Goal: Task Accomplishment & Management: Use online tool/utility

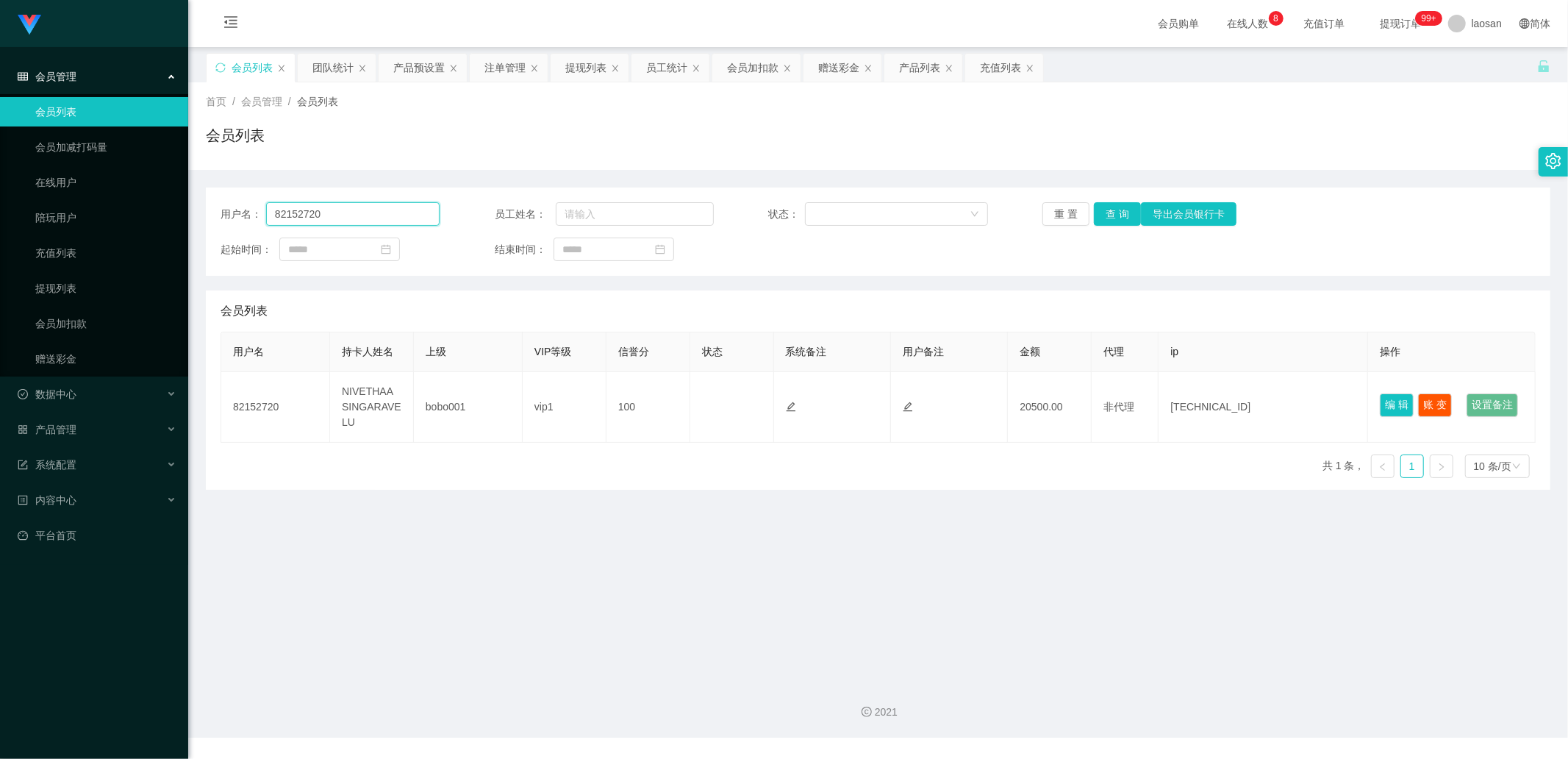
drag, startPoint x: 351, startPoint y: 212, endPoint x: 231, endPoint y: 202, distance: 120.4
click at [215, 202] on div "用户名： 82152720 员工姓名： 状态： 重 置 查 询 导出会员银行卡 起始时间： 结束时间：" at bounding box center [877, 231] width 1344 height 88
click at [752, 58] on div "会员加扣款" at bounding box center [752, 68] width 51 height 28
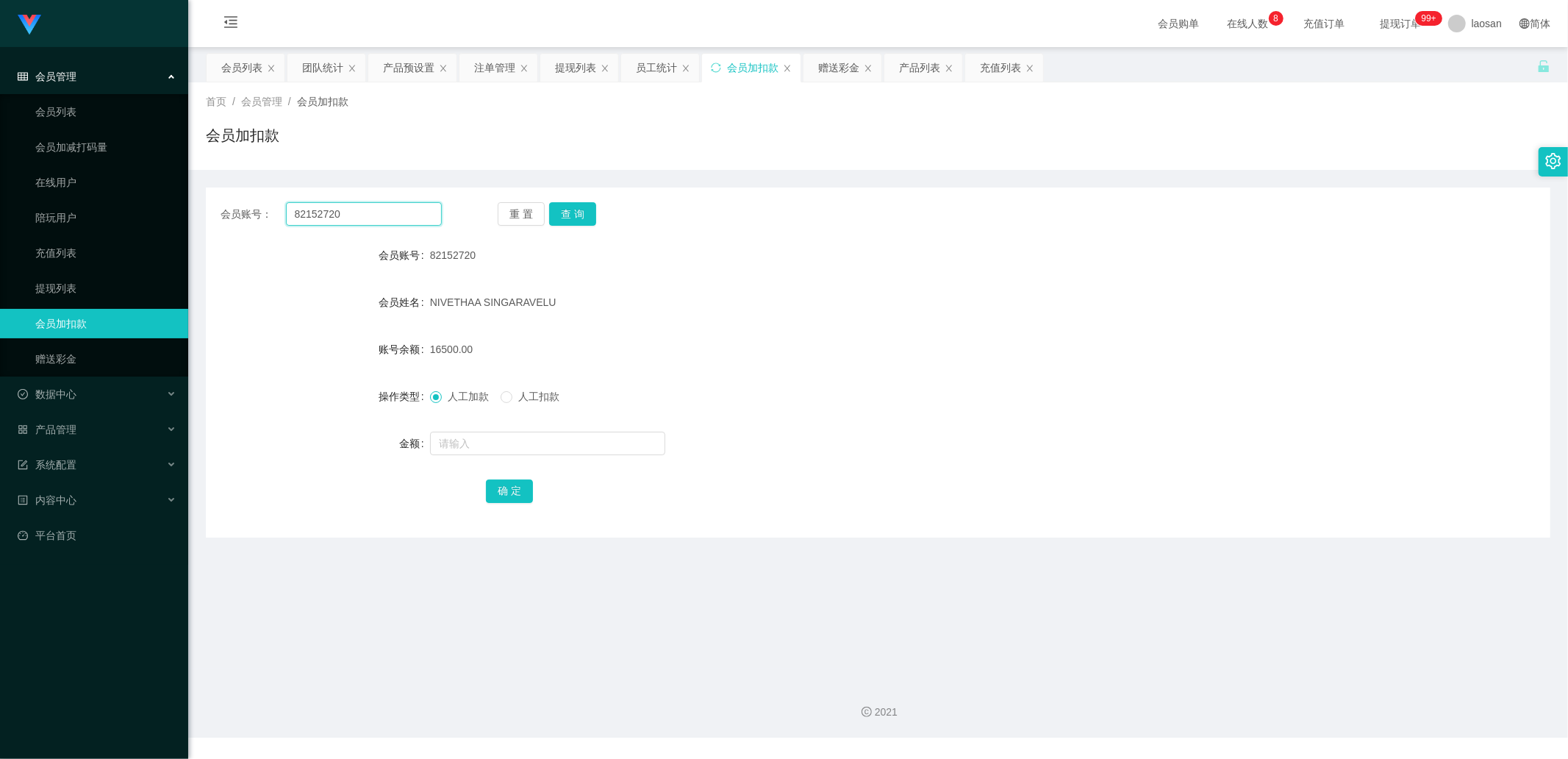
drag, startPoint x: 400, startPoint y: 216, endPoint x: 317, endPoint y: 212, distance: 83.1
click at [248, 201] on div "会员账号： 82152720 重 置 查 询 会员账号 82152720 会员姓名 [PERSON_NAME] SINGARAVELU 账号余额 16500.…" at bounding box center [877, 362] width 1344 height 350
click at [569, 208] on button "查 询" at bounding box center [573, 214] width 47 height 24
click at [454, 446] on input "text" at bounding box center [548, 443] width 235 height 24
type input "10000"
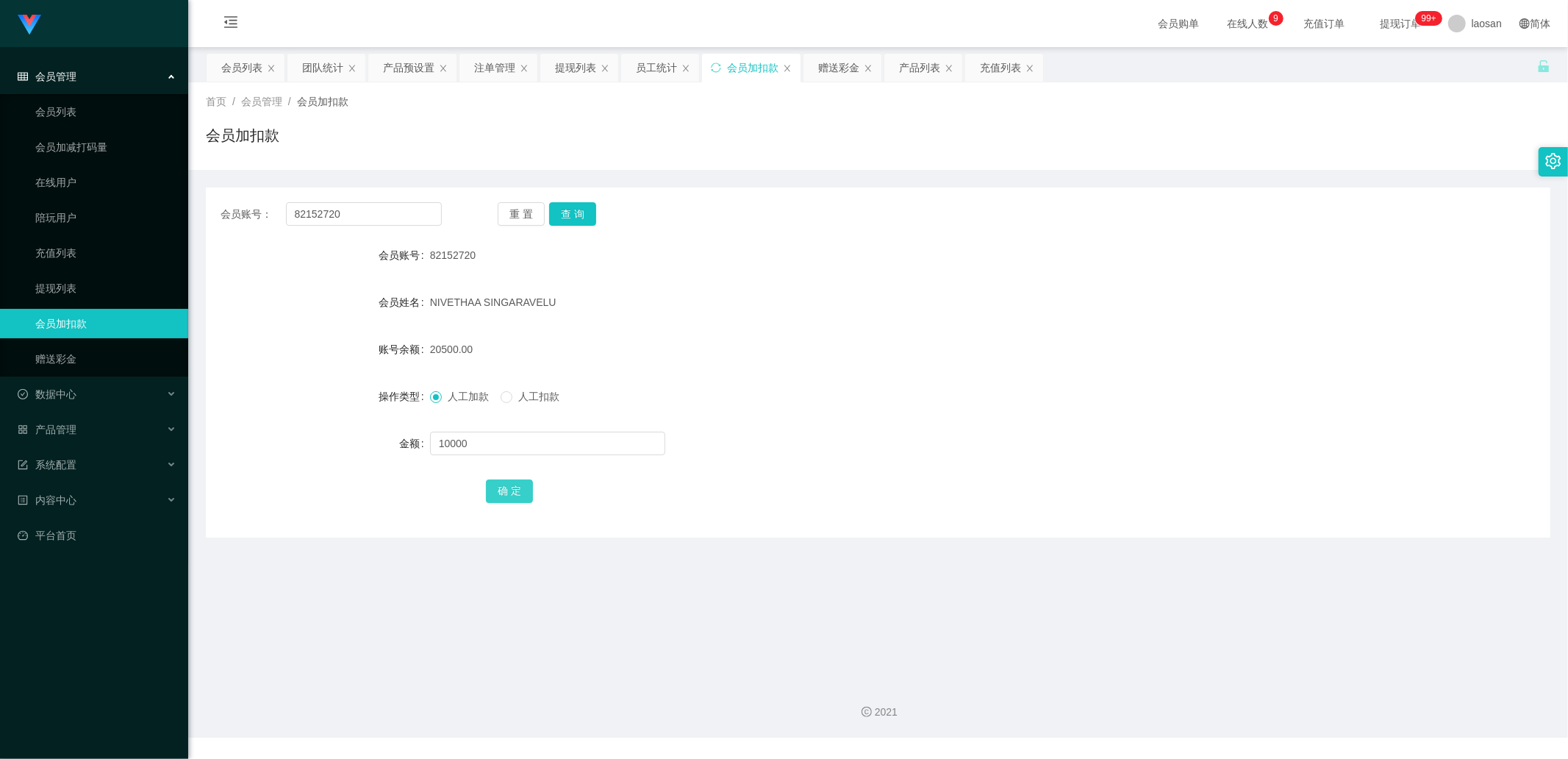
click at [501, 485] on button "确 定" at bounding box center [509, 490] width 47 height 24
drag, startPoint x: 733, startPoint y: 68, endPoint x: 851, endPoint y: 96, distance: 121.3
click at [772, 120] on div "关闭左侧 关闭右侧 关闭其它 刷新页面 会员列表 团队统计 产品预设置 注单管理 提现列表 员工统计 会员加扣款 赠送彩金 产品列表 充值列表 首页 / 会员…" at bounding box center [877, 295] width 1344 height 484
drag, startPoint x: 497, startPoint y: 67, endPoint x: 419, endPoint y: 66, distance: 78.0
click at [497, 67] on div "注单管理" at bounding box center [494, 68] width 41 height 28
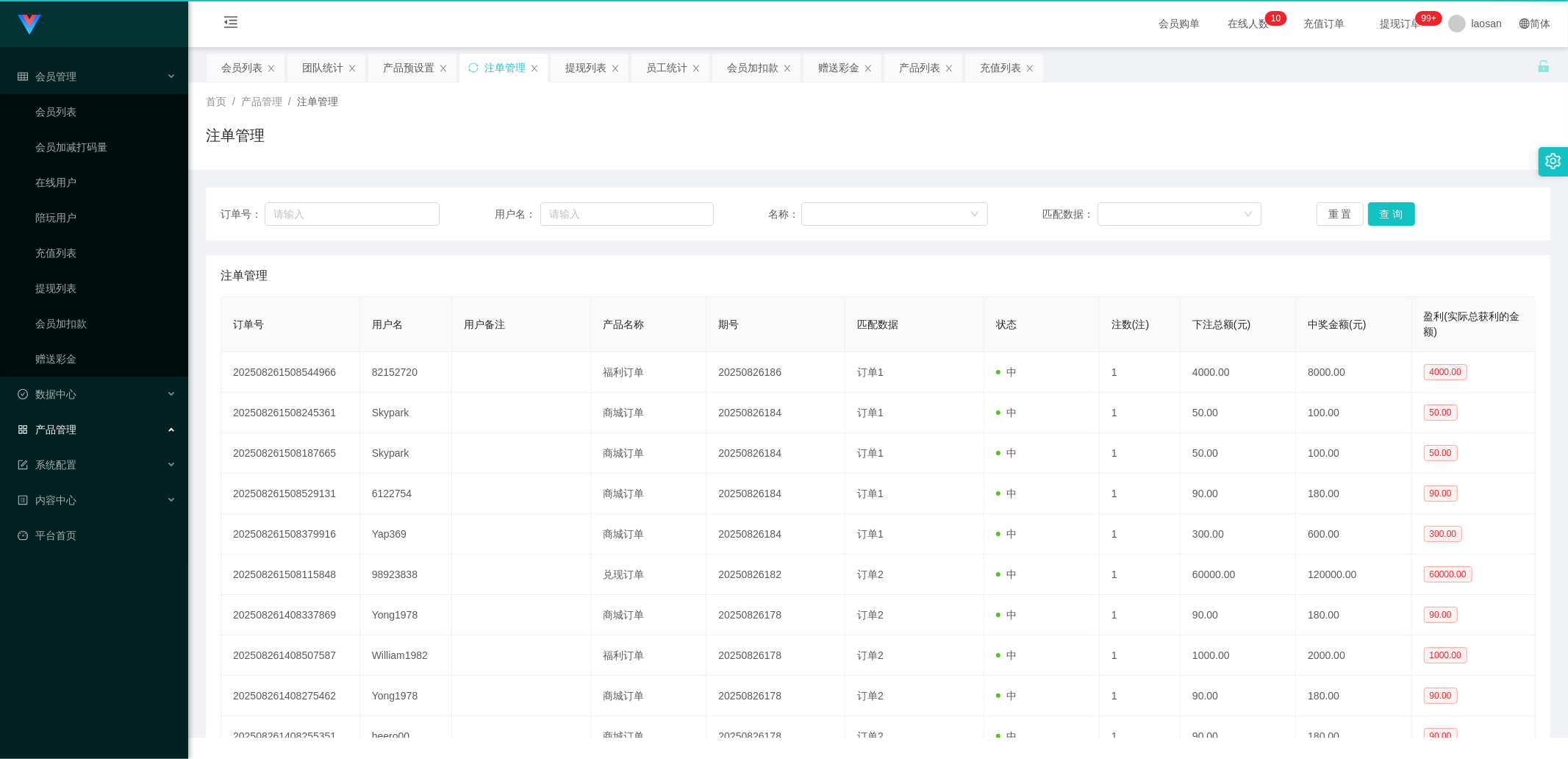
click at [406, 67] on div "产品预设置" at bounding box center [408, 68] width 51 height 28
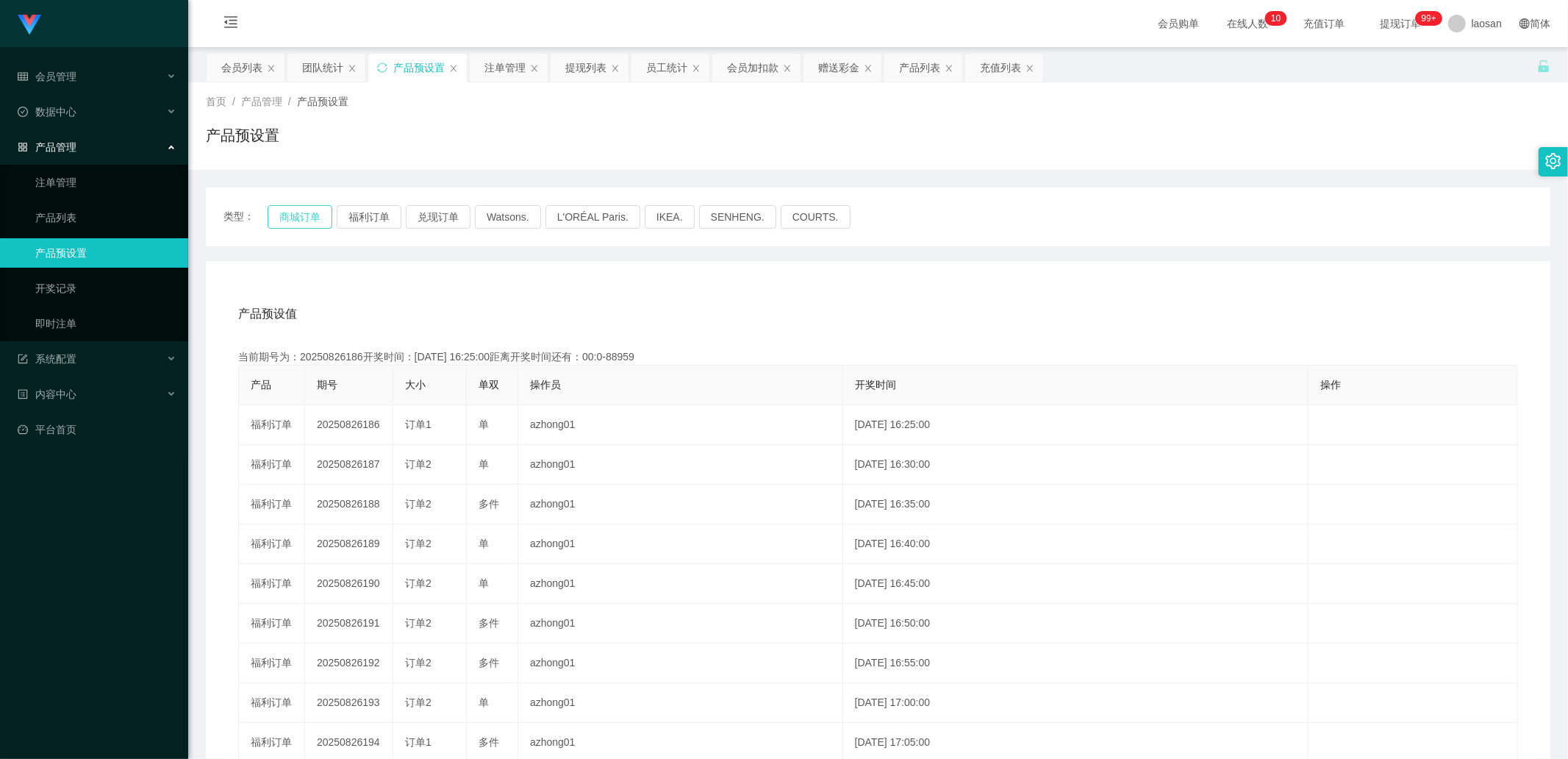
click at [318, 216] on button "商城订单" at bounding box center [300, 216] width 65 height 24
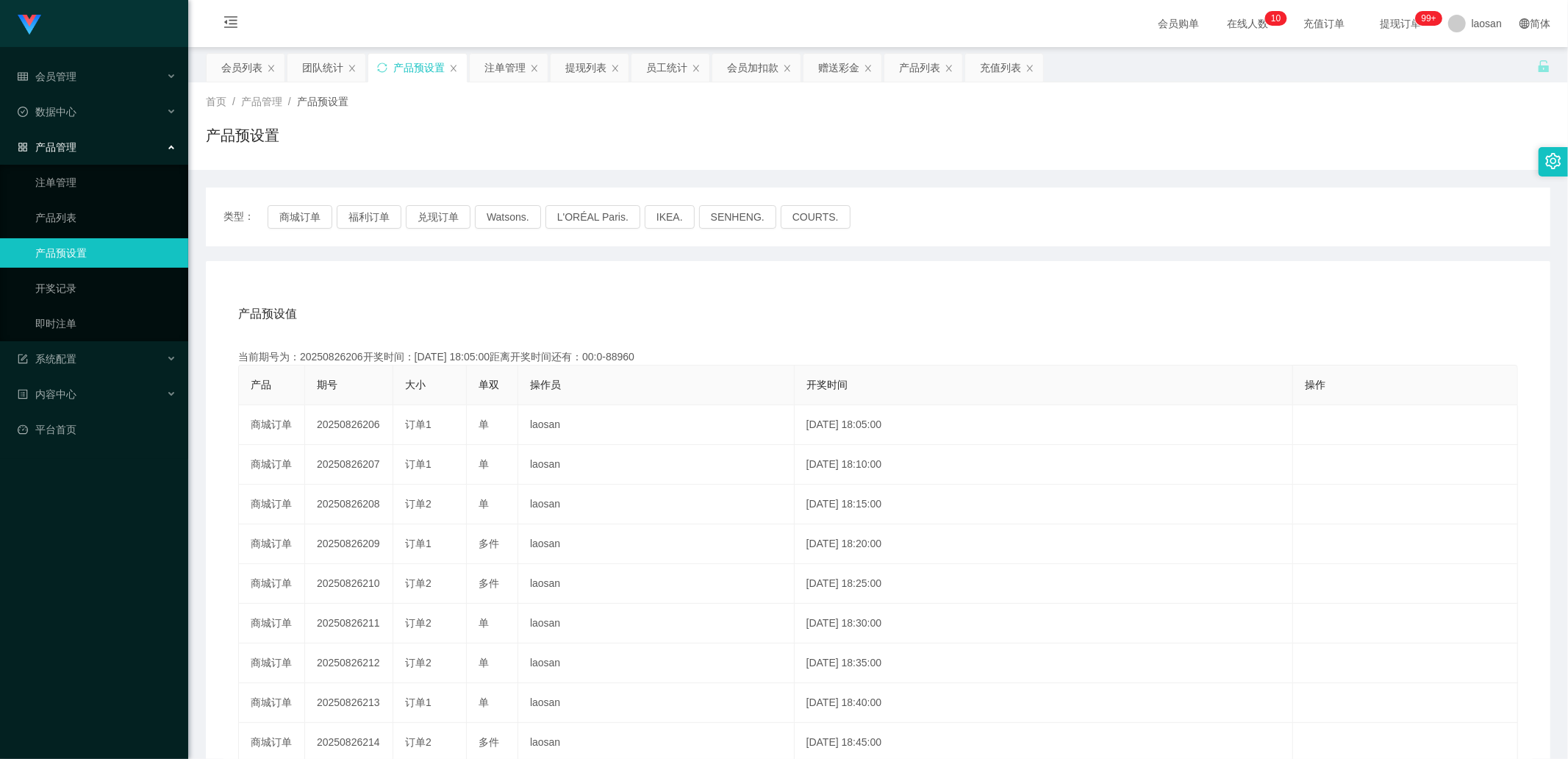
click at [306, 203] on div "类型： 商城订单 福利订单 兑现订单 Watsons. L'ORÉAL Paris. IKEA. [GEOGRAPHIC_DATA]. COURTS." at bounding box center [877, 216] width 1344 height 58
click at [431, 221] on button "兑现订单" at bounding box center [438, 216] width 65 height 24
click at [431, 219] on button "兑现订单" at bounding box center [438, 216] width 65 height 24
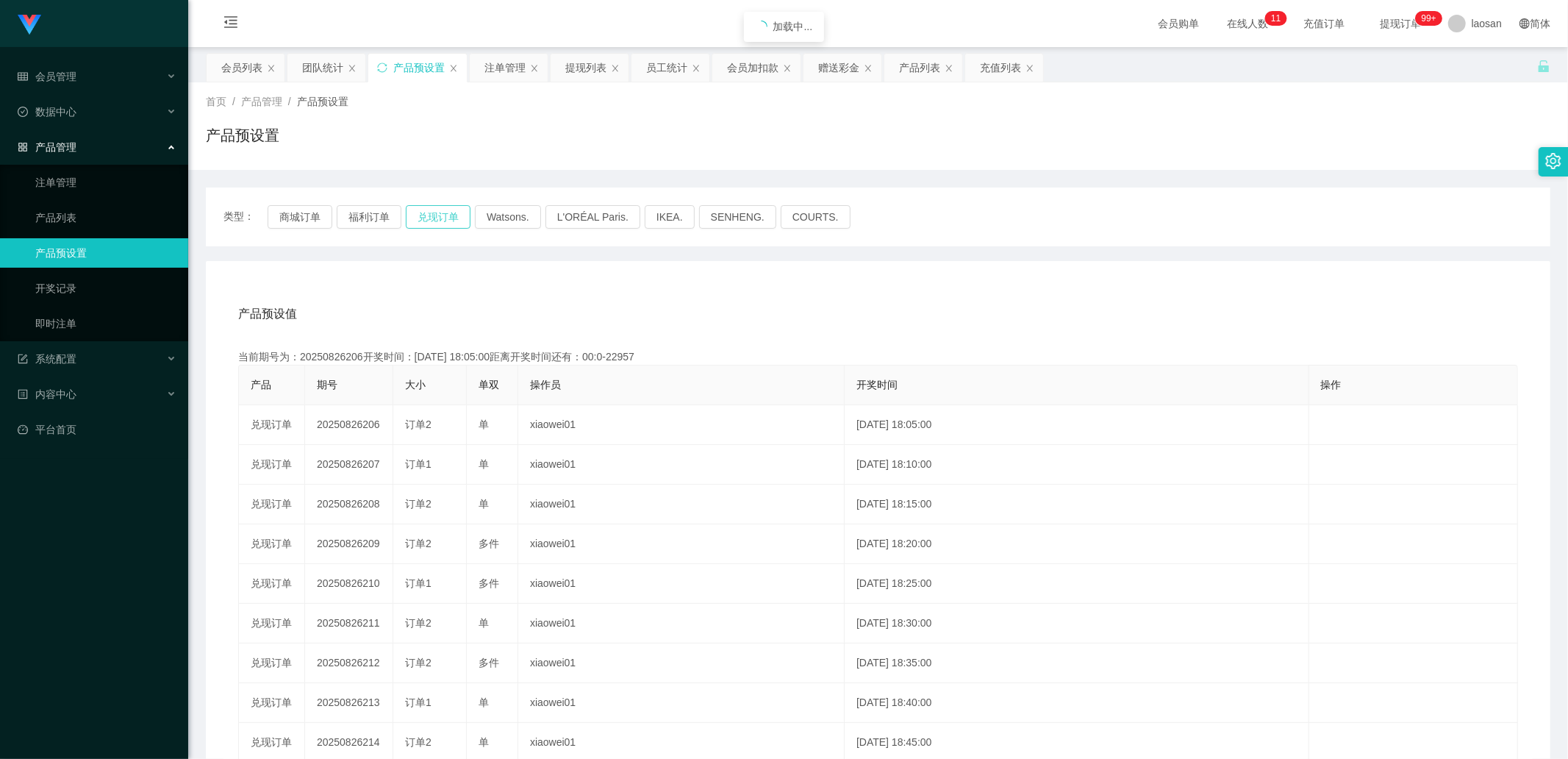
click at [431, 219] on button "兑现订单" at bounding box center [438, 216] width 65 height 24
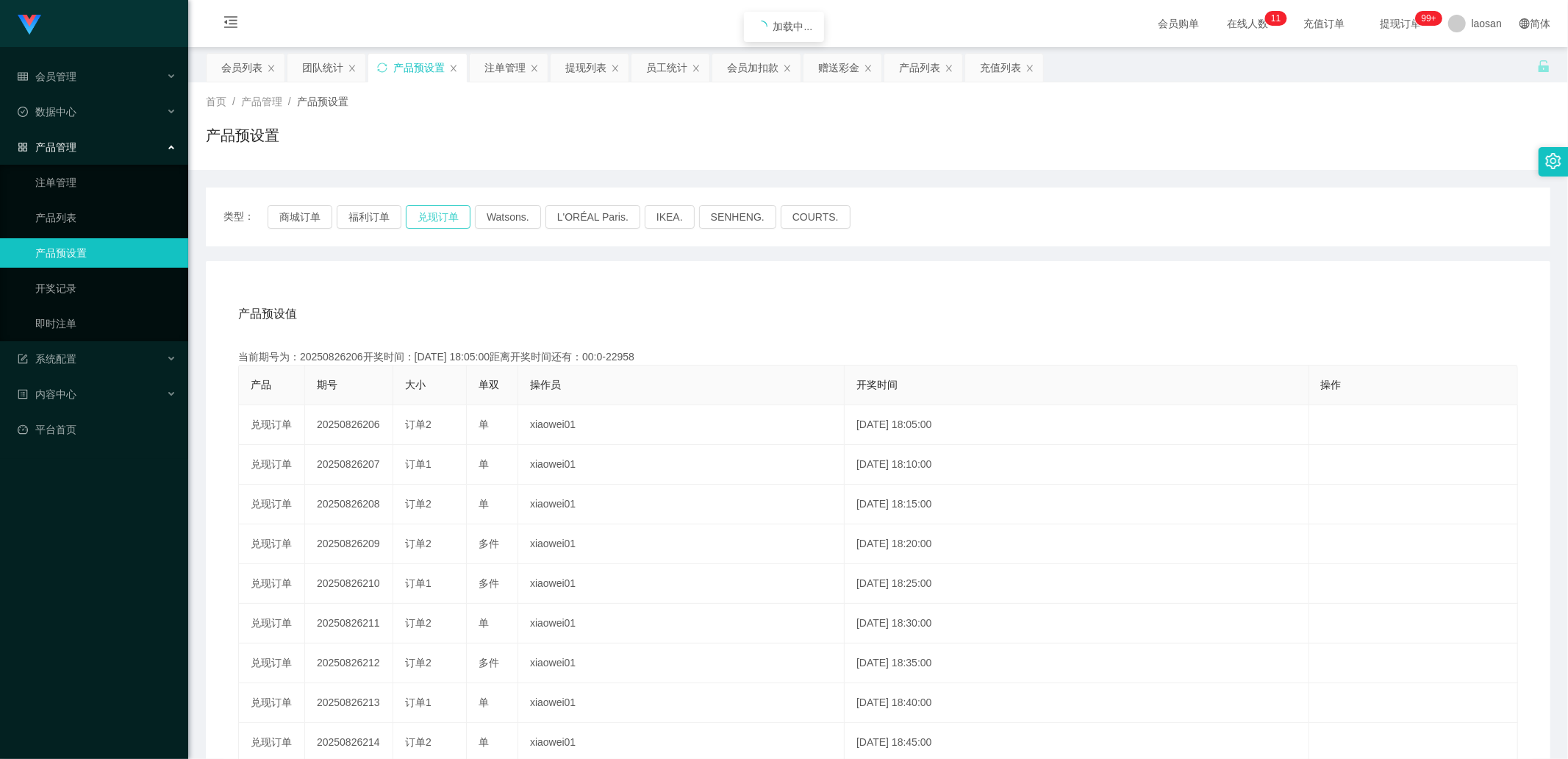
click at [431, 219] on button "兑现订单" at bounding box center [438, 216] width 65 height 24
drag, startPoint x: 435, startPoint y: 208, endPoint x: 437, endPoint y: 219, distance: 11.2
click at [435, 209] on button "兑现订单" at bounding box center [438, 216] width 65 height 24
click at [437, 219] on button "兑现订单" at bounding box center [438, 216] width 65 height 24
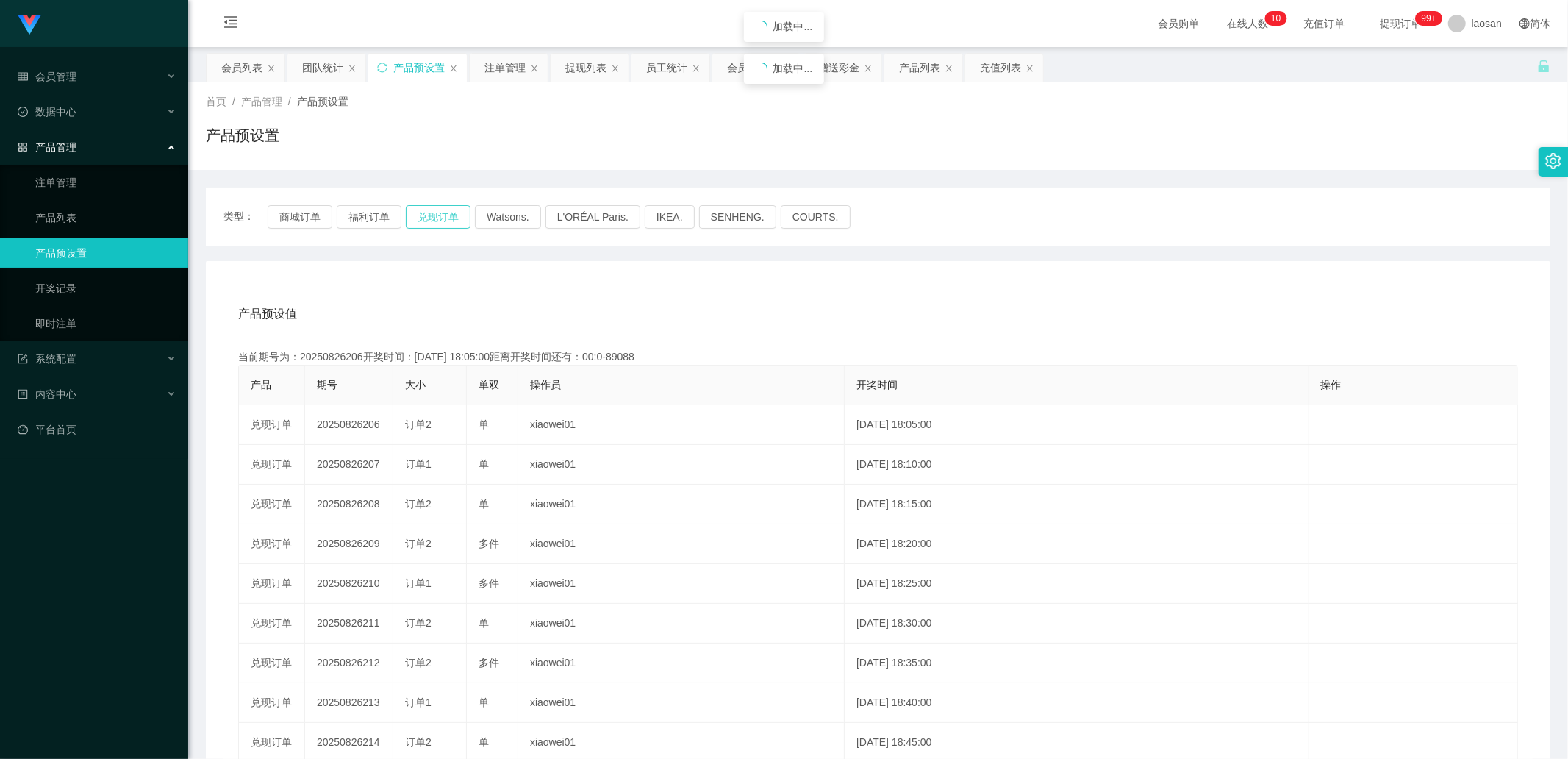
click at [437, 219] on button "兑现订单" at bounding box center [438, 216] width 65 height 24
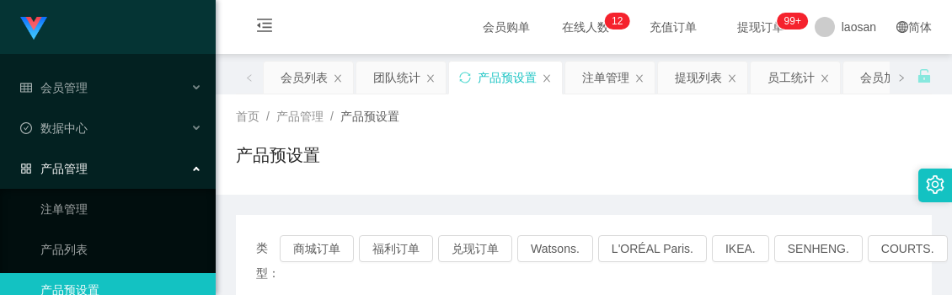
drag, startPoint x: 467, startPoint y: 174, endPoint x: 415, endPoint y: 124, distance: 71.5
click at [464, 169] on div "产品预设置" at bounding box center [584, 161] width 696 height 39
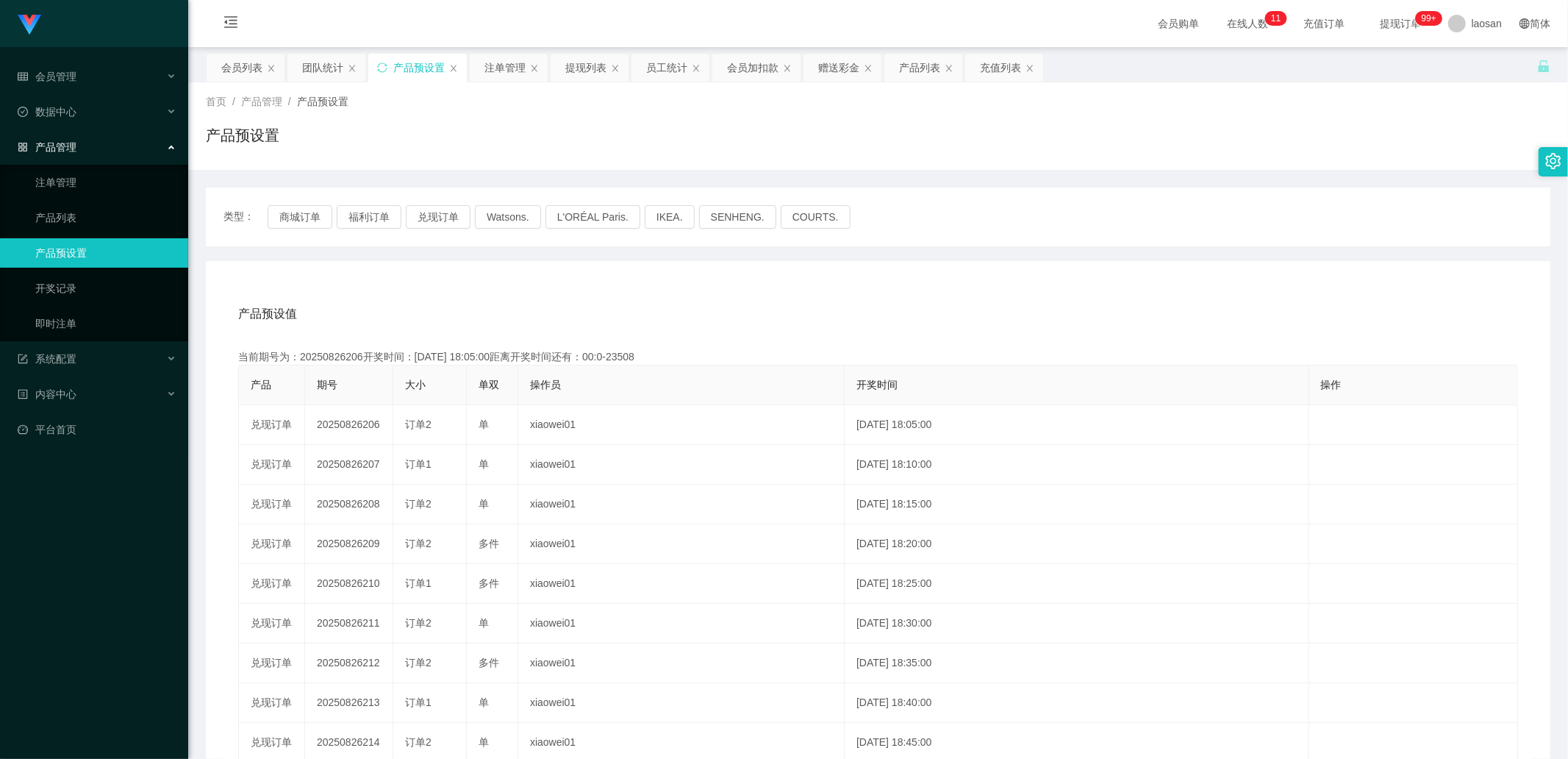
click at [820, 75] on div "赠送彩金" at bounding box center [838, 68] width 41 height 28
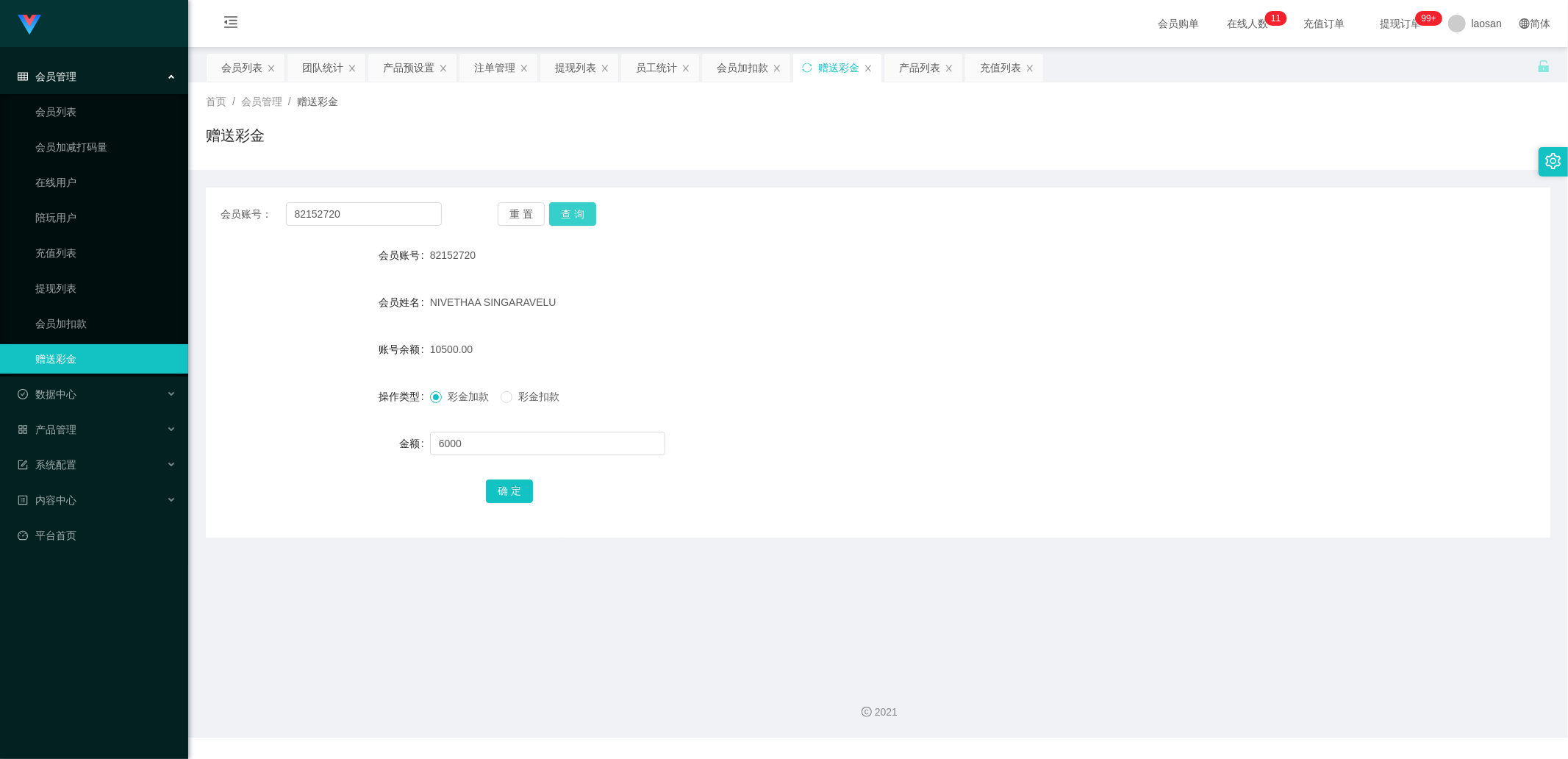
click at [583, 209] on button "查 询" at bounding box center [573, 214] width 47 height 24
click at [583, 209] on button "查 询" at bounding box center [573, 214] width 47 height 24
click at [572, 219] on button "查 询" at bounding box center [573, 214] width 47 height 24
click at [572, 218] on button "查 询" at bounding box center [573, 214] width 47 height 24
click at [483, 442] on input "text" at bounding box center [548, 443] width 235 height 24
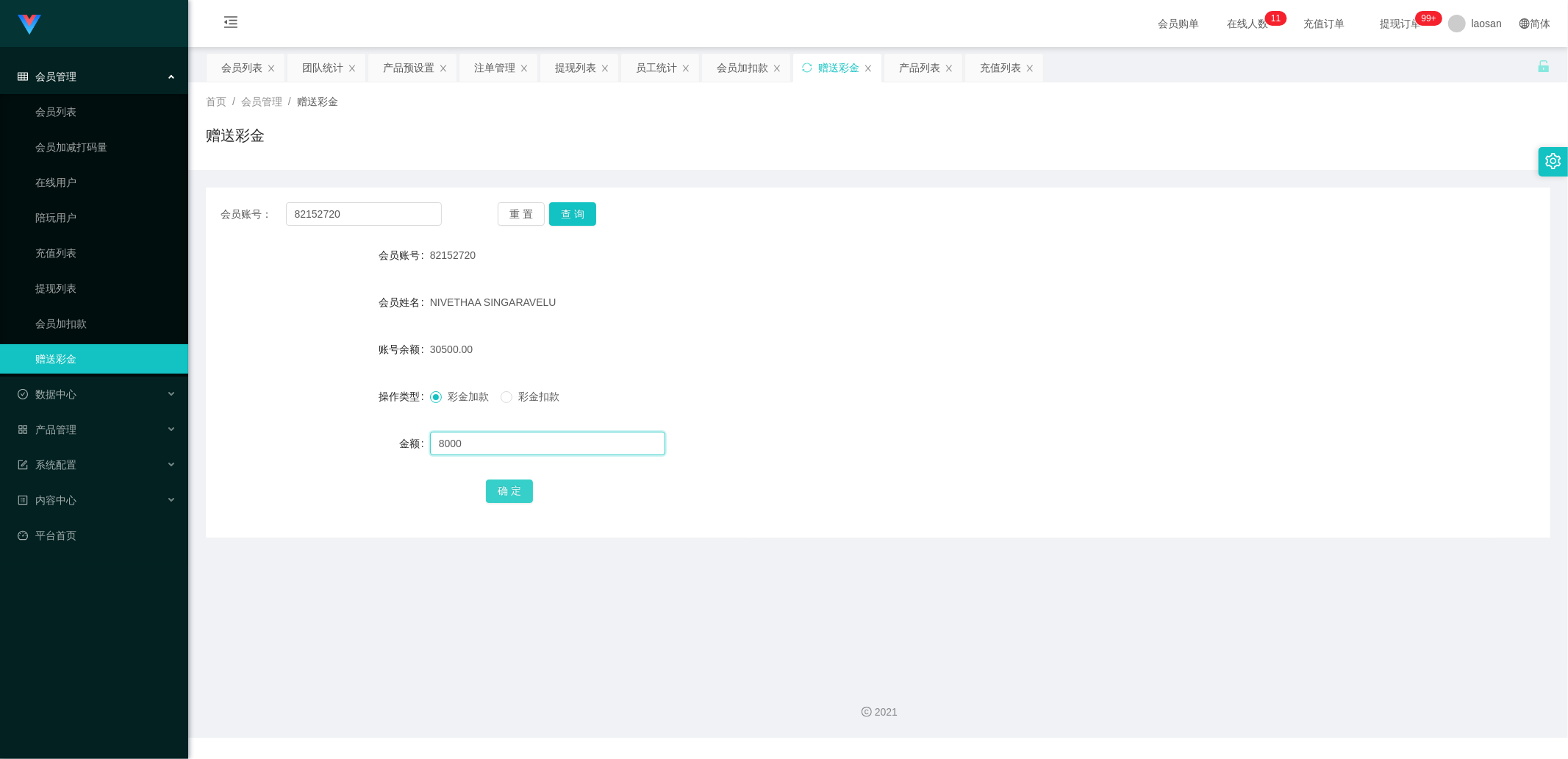
type input "8000"
click at [507, 484] on button "确 定" at bounding box center [509, 490] width 47 height 24
click at [474, 437] on input "text" at bounding box center [548, 443] width 235 height 24
type input "8000"
click at [526, 496] on button "确 定" at bounding box center [509, 490] width 47 height 24
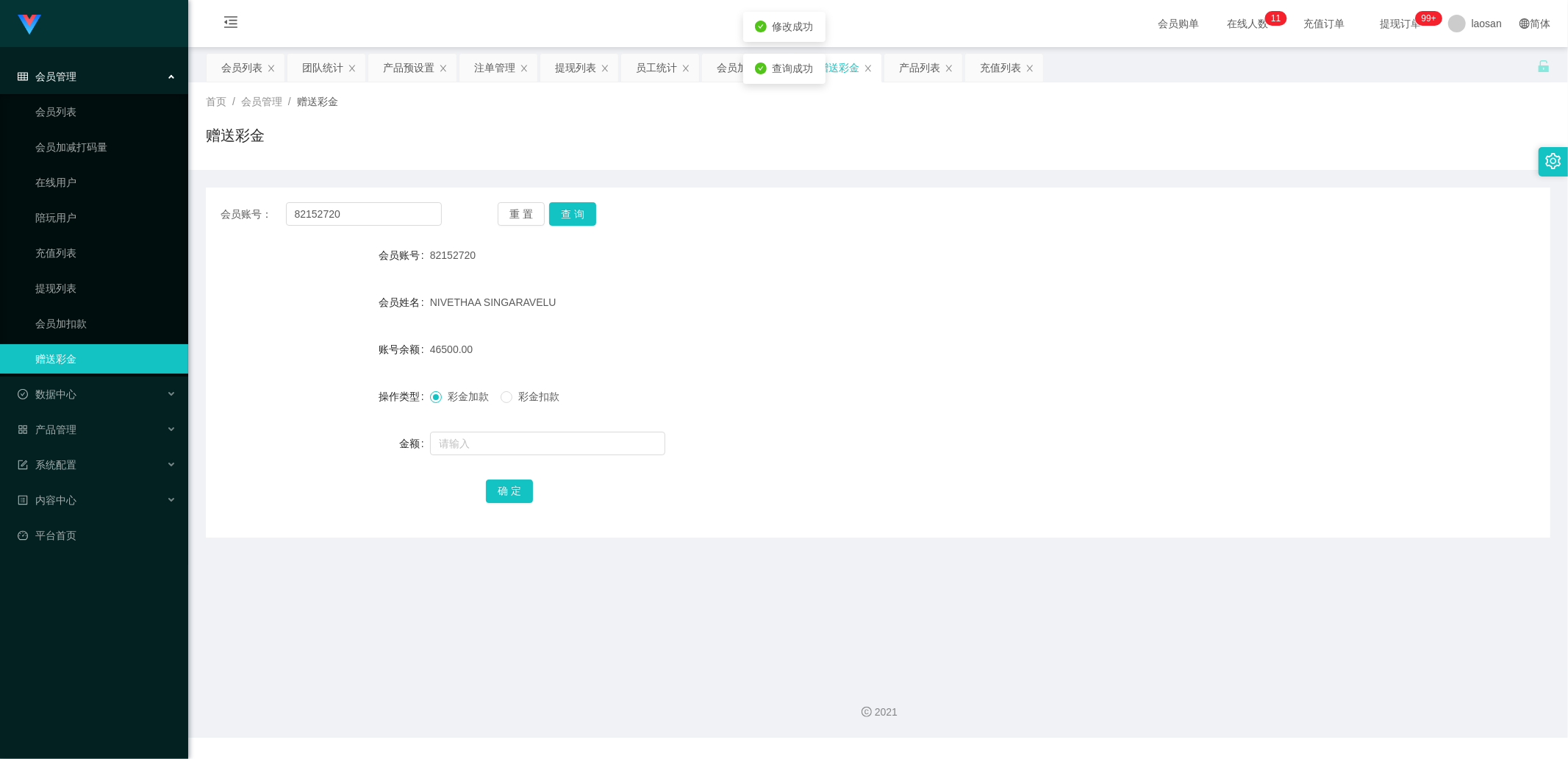
click at [336, 582] on main "关闭左侧 关闭右侧 关闭其它 刷新页面 会员列表 团队统计 产品预设置 注单管理 提现列表 员工统计 会员加扣款 赠送彩金 产品列表 充值列表 首页 / 会员…" at bounding box center [878, 358] width 1380 height 622
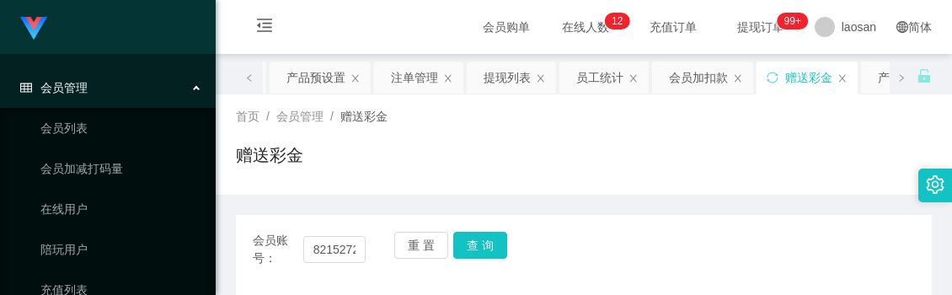
drag, startPoint x: 4, startPoint y: 12, endPoint x: 13, endPoint y: 9, distance: 8.8
click at [4, 12] on div "Jingdong工作台代理端" at bounding box center [108, 27] width 216 height 54
